Goal: Task Accomplishment & Management: Use online tool/utility

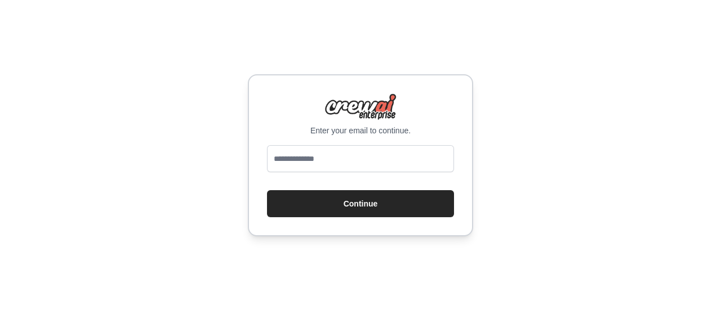
type input "**********"
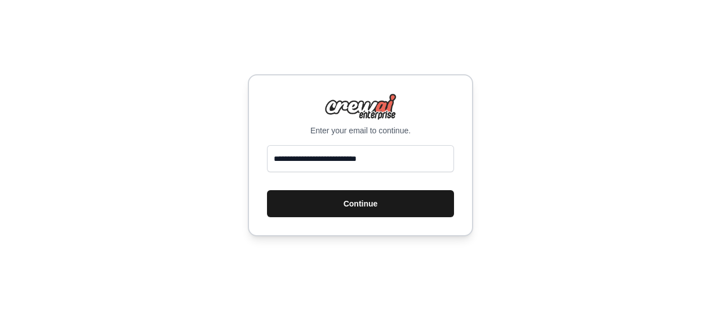
click at [380, 205] on button "Continue" at bounding box center [360, 203] width 187 height 27
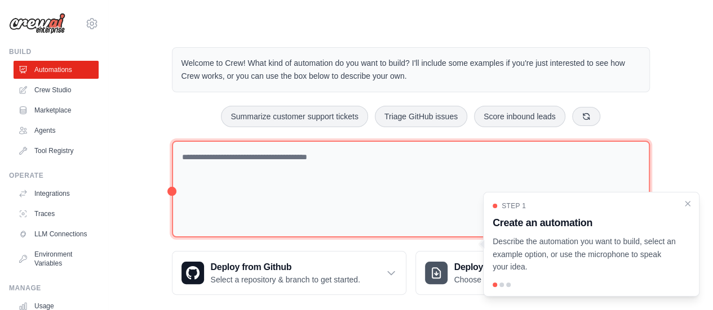
click at [328, 183] on textarea at bounding box center [411, 189] width 478 height 97
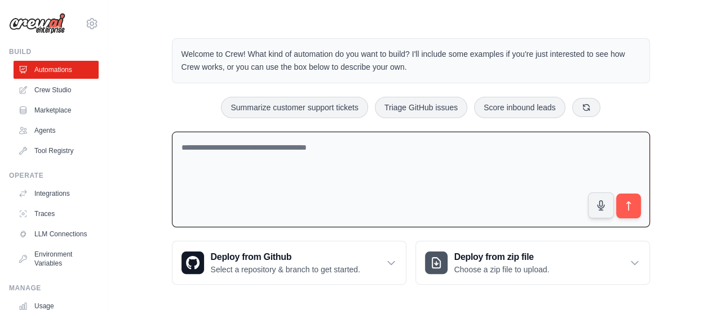
scroll to position [11, 0]
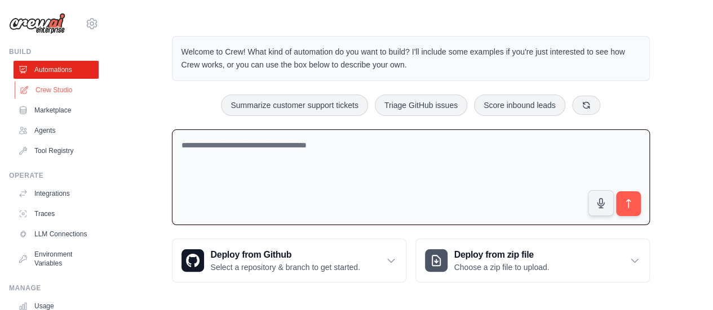
click at [51, 95] on link "Crew Studio" at bounding box center [57, 90] width 85 height 18
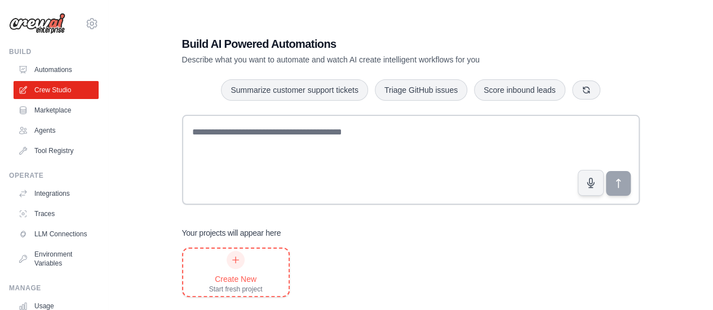
click at [216, 268] on div "Create New Start fresh project" at bounding box center [236, 272] width 54 height 43
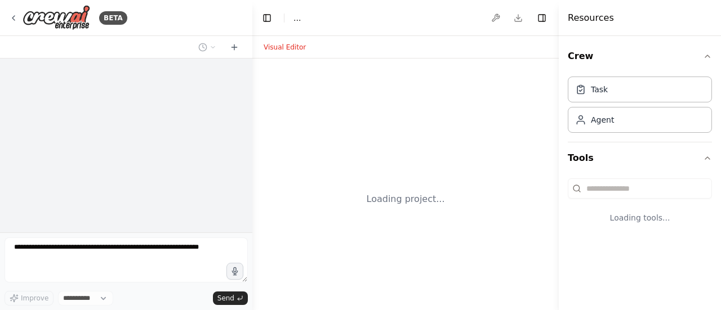
select select "****"
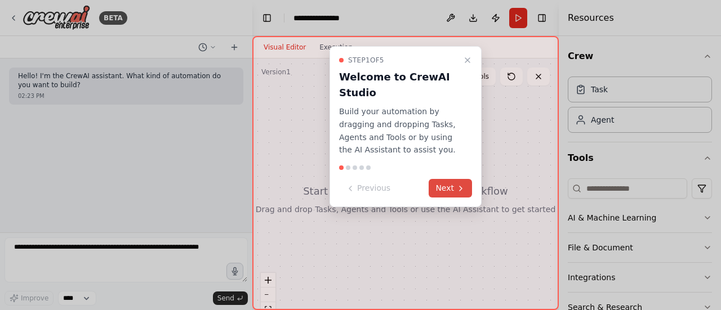
click at [451, 185] on button "Next" at bounding box center [450, 188] width 43 height 19
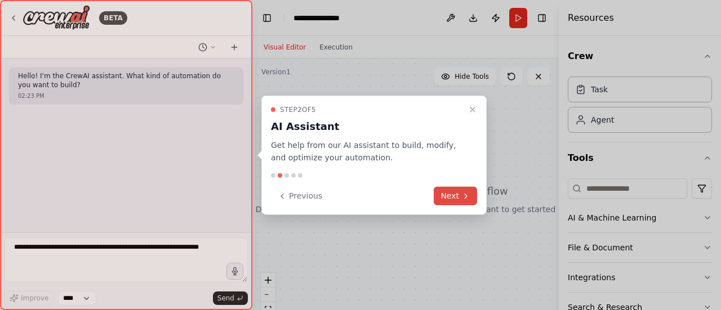
click at [458, 195] on button "Next" at bounding box center [455, 196] width 43 height 19
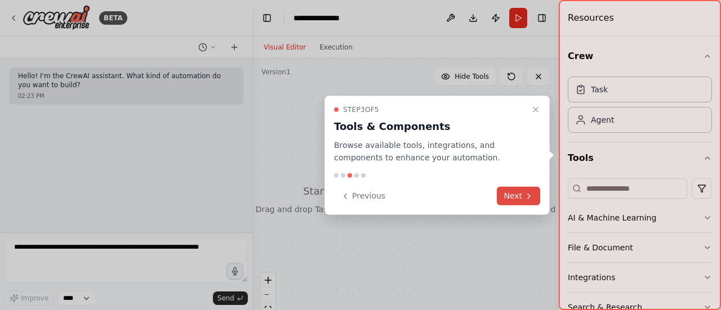
click at [514, 198] on button "Next" at bounding box center [518, 196] width 43 height 19
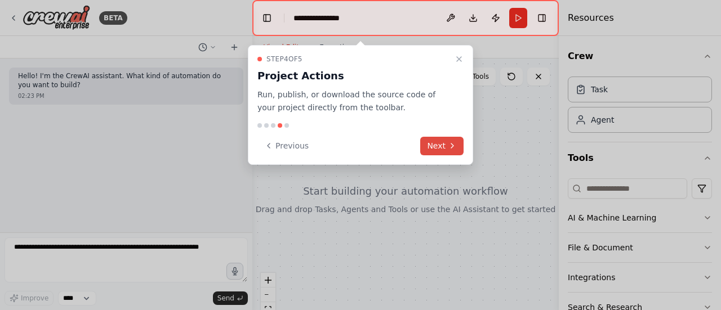
click at [438, 137] on button "Next" at bounding box center [441, 146] width 43 height 19
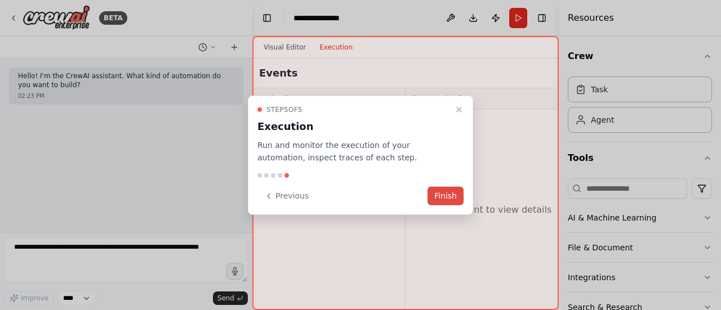
click at [450, 201] on button "Finish" at bounding box center [446, 196] width 36 height 19
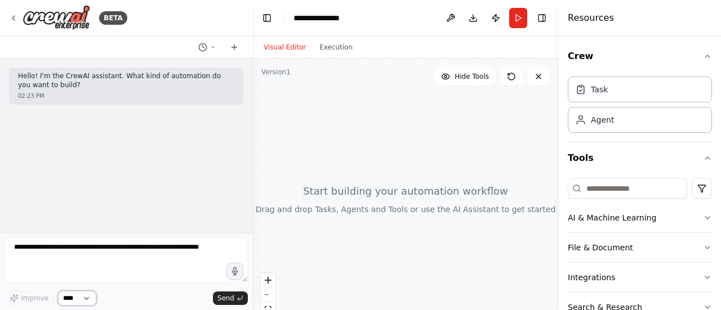
click at [89, 297] on select "****" at bounding box center [77, 298] width 38 height 15
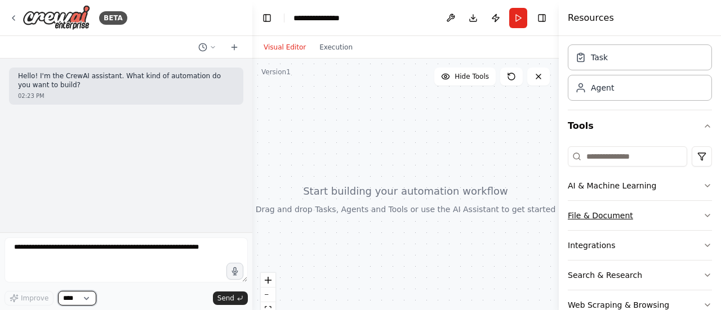
scroll to position [58, 0]
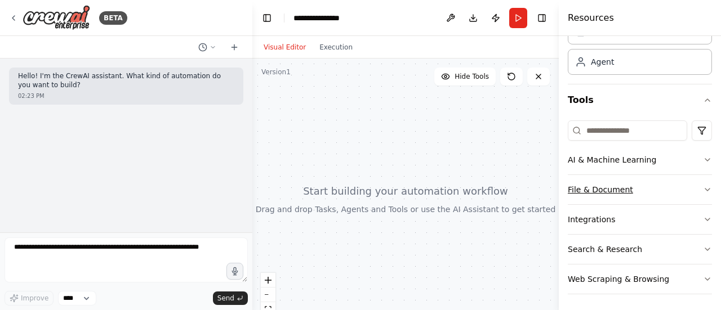
click at [607, 185] on button "File & Document" at bounding box center [640, 189] width 144 height 29
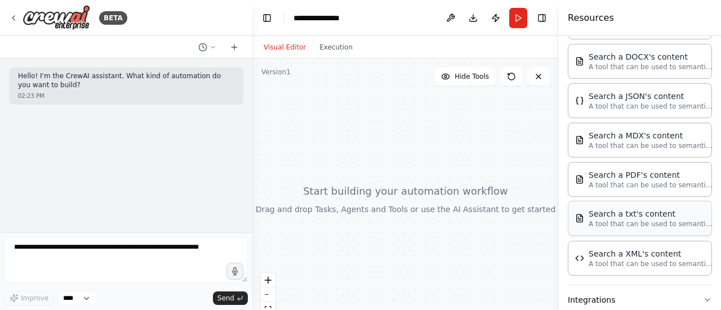
scroll to position [227, 0]
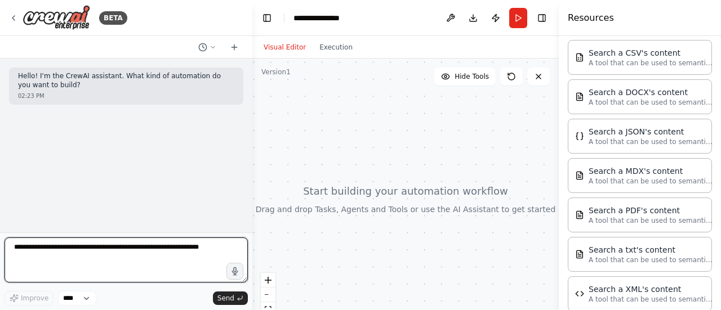
click at [138, 252] on textarea at bounding box center [126, 260] width 243 height 45
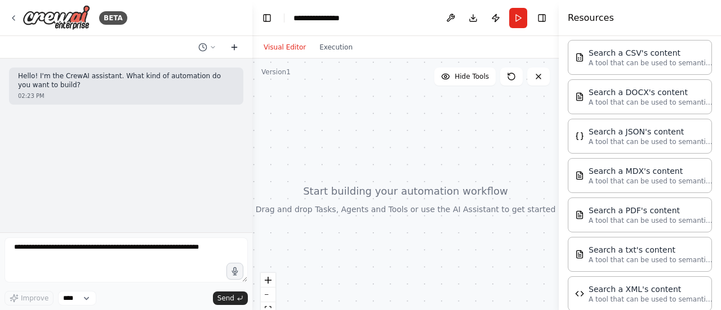
click at [233, 46] on icon at bounding box center [234, 47] width 9 height 9
click at [233, 47] on icon at bounding box center [234, 47] width 5 height 0
click at [637, 106] on div "Search a DOCX's content A tool that can be used to semantic search a query from…" at bounding box center [640, 96] width 144 height 35
click at [233, 50] on icon at bounding box center [234, 47] width 9 height 9
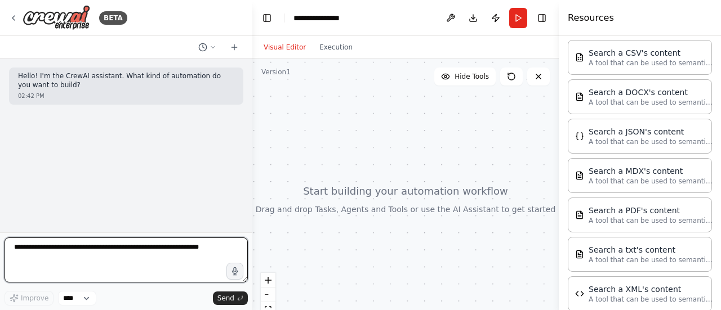
click at [128, 263] on textarea at bounding box center [126, 260] width 243 height 45
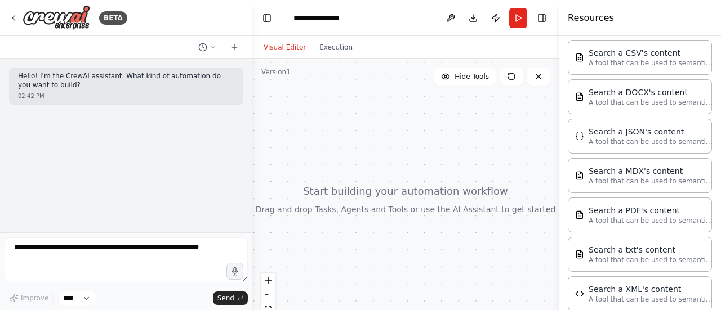
click at [399, 181] on div at bounding box center [405, 200] width 306 height 282
drag, startPoint x: 399, startPoint y: 181, endPoint x: 375, endPoint y: 174, distance: 25.3
click at [375, 174] on div at bounding box center [405, 200] width 306 height 282
click at [266, 296] on button "zoom out" at bounding box center [268, 295] width 15 height 15
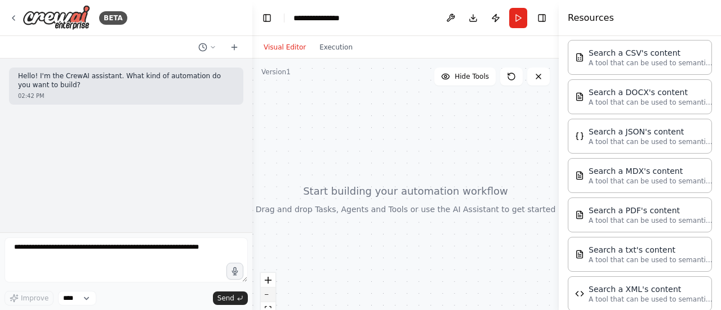
click at [267, 296] on button "zoom out" at bounding box center [268, 295] width 15 height 15
click at [269, 281] on icon "zoom in" at bounding box center [268, 280] width 7 height 7
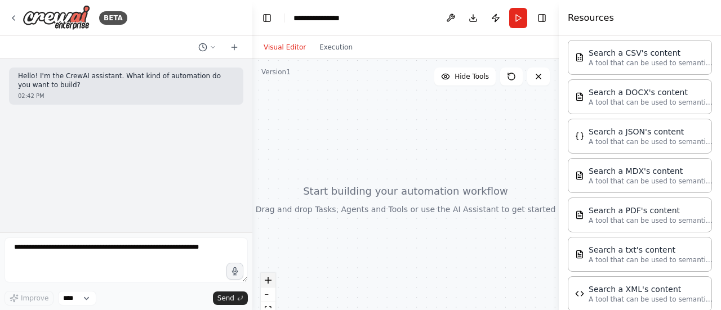
click at [269, 281] on icon "zoom in" at bounding box center [268, 280] width 7 height 7
click at [270, 282] on icon "zoom in" at bounding box center [268, 280] width 7 height 7
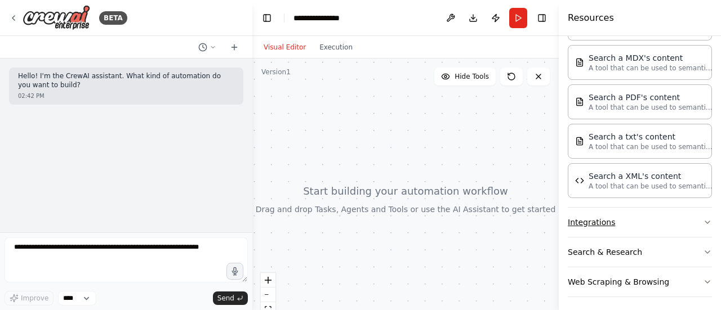
click at [703, 218] on icon "button" at bounding box center [707, 222] width 9 height 9
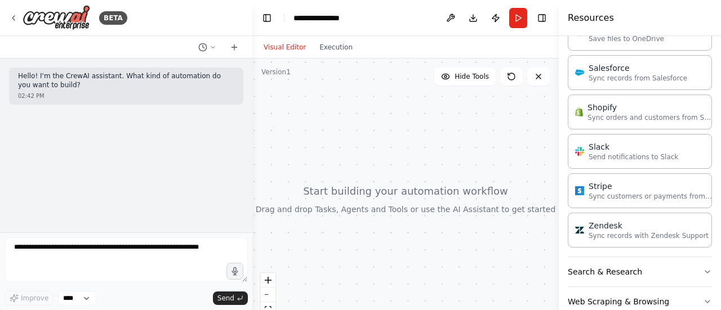
scroll to position [1129, 0]
